Goal: Find specific page/section: Find specific page/section

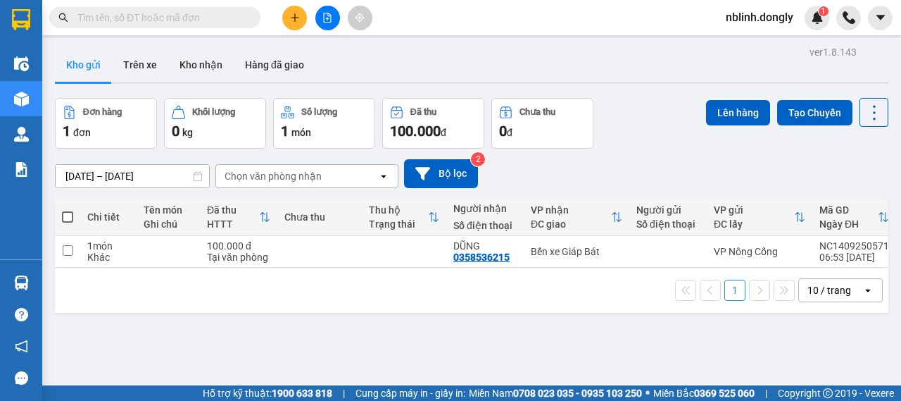
scroll to position [65, 0]
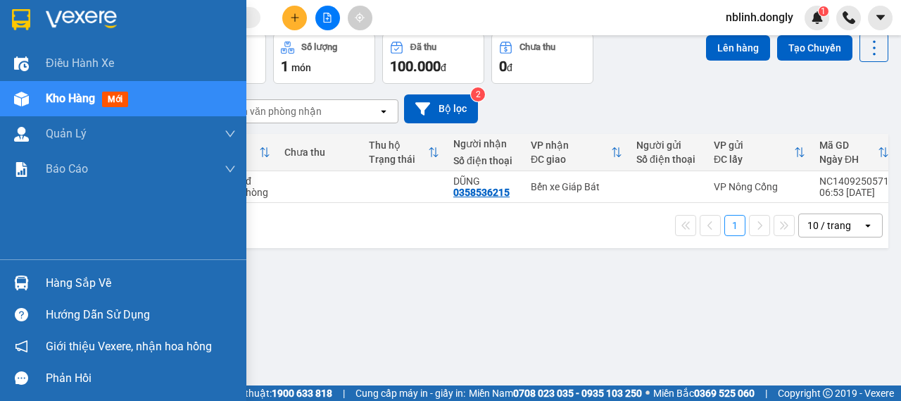
click at [64, 18] on img at bounding box center [81, 19] width 71 height 21
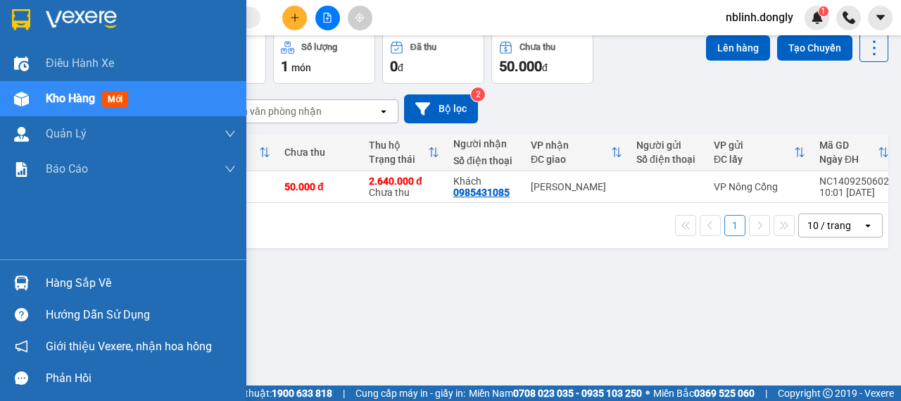
click at [62, 16] on img at bounding box center [81, 19] width 71 height 21
click at [70, 18] on img at bounding box center [81, 19] width 71 height 21
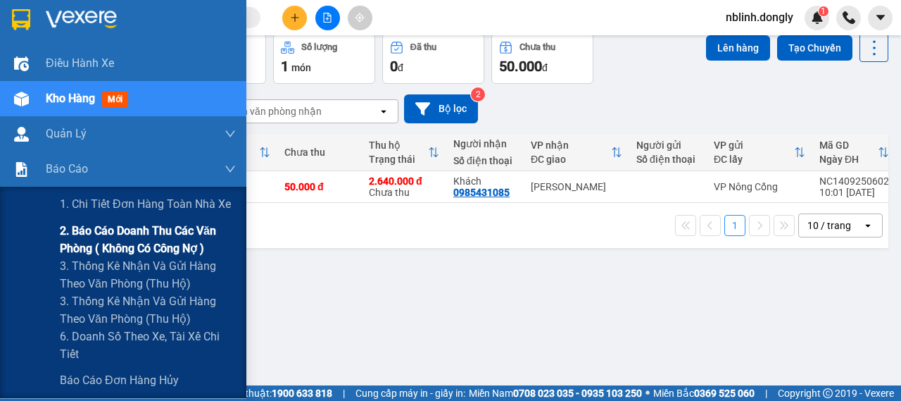
click at [104, 232] on span "2. Báo cáo doanh thu các văn phòng ( không có công nợ )" at bounding box center [148, 239] width 176 height 35
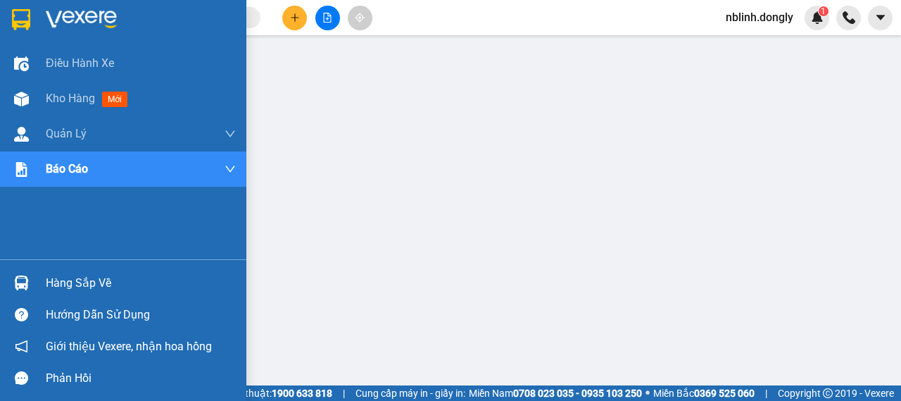
click at [80, 13] on img at bounding box center [81, 19] width 71 height 21
